Goal: Find specific page/section: Find specific page/section

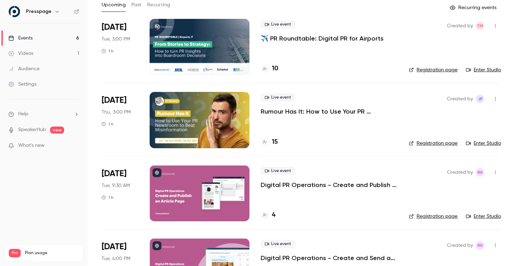
scroll to position [21, 0]
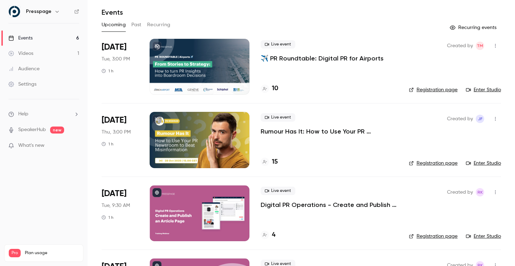
click at [274, 162] on h4 "15" at bounding box center [275, 162] width 6 height 9
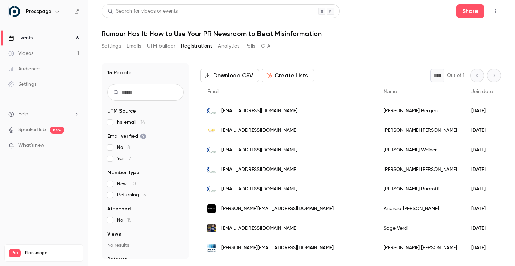
scroll to position [29, 0]
